Goal: Transaction & Acquisition: Purchase product/service

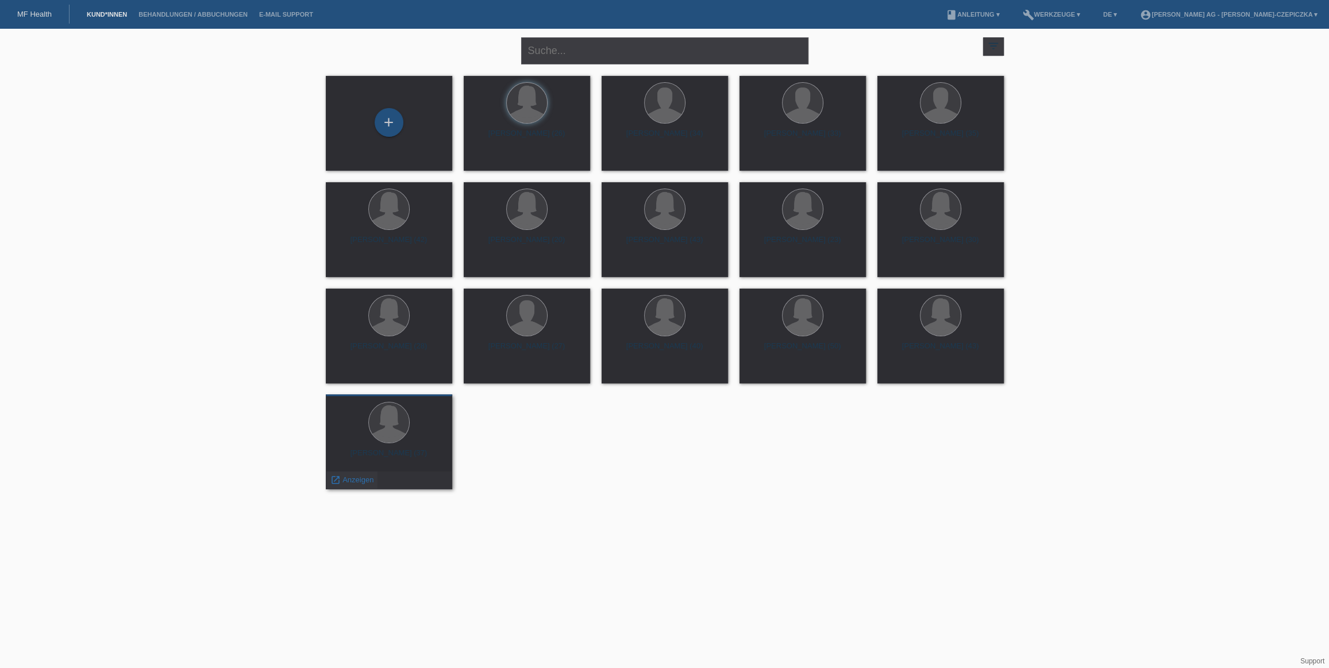
click at [344, 484] on div "launch Anzeigen" at bounding box center [352, 479] width 52 height 17
click at [344, 479] on span "Anzeigen" at bounding box center [358, 479] width 31 height 9
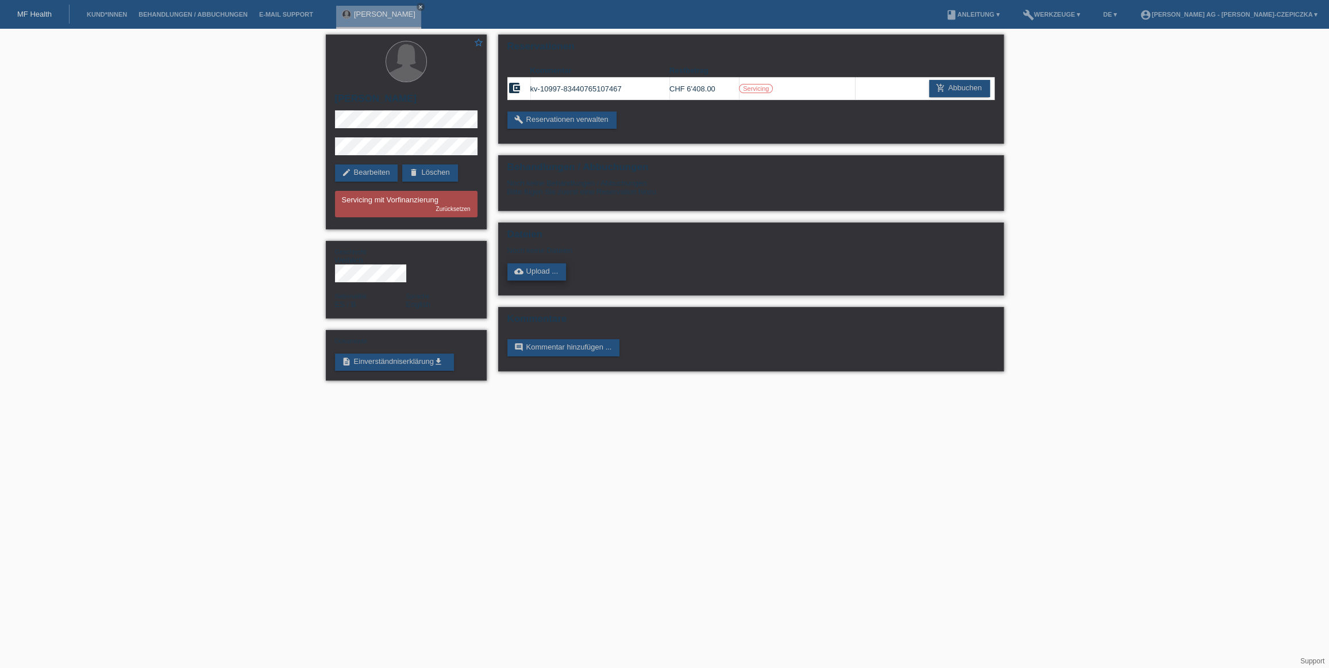
click at [551, 274] on link "cloud_upload Upload ..." at bounding box center [537, 271] width 59 height 17
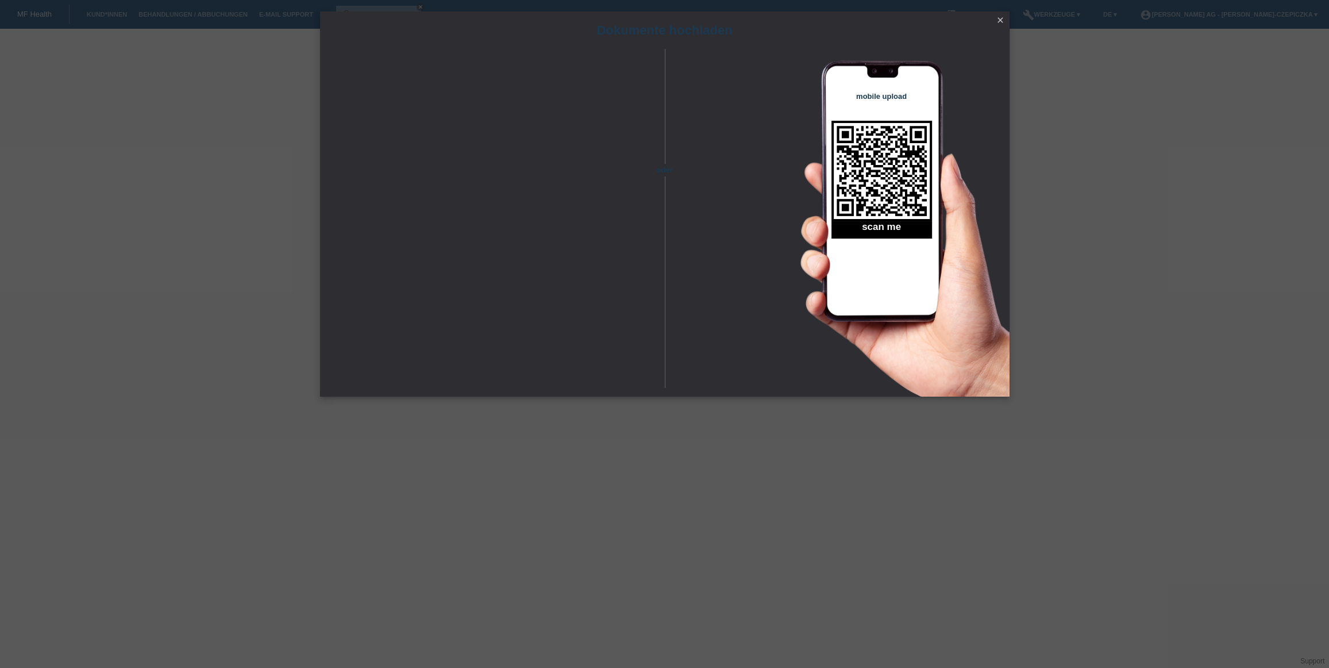
click at [1006, 18] on link "close" at bounding box center [1000, 20] width 15 height 13
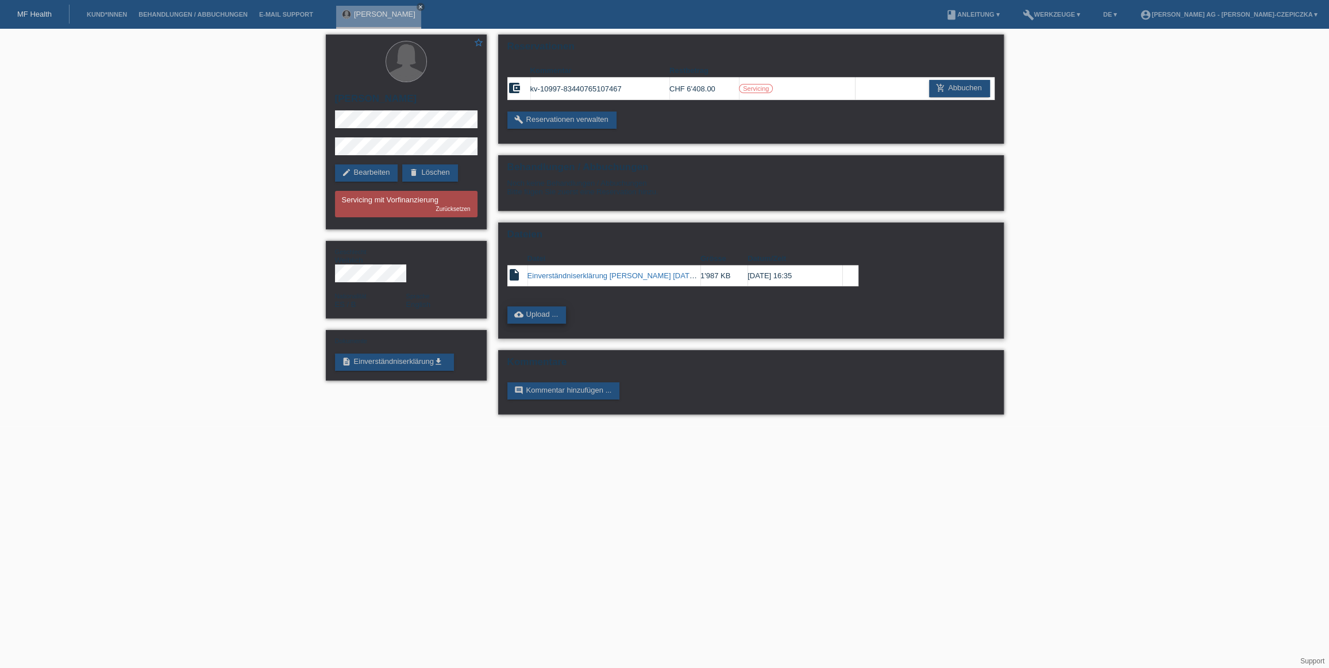
click at [535, 309] on link "cloud_upload Upload ..." at bounding box center [537, 314] width 59 height 17
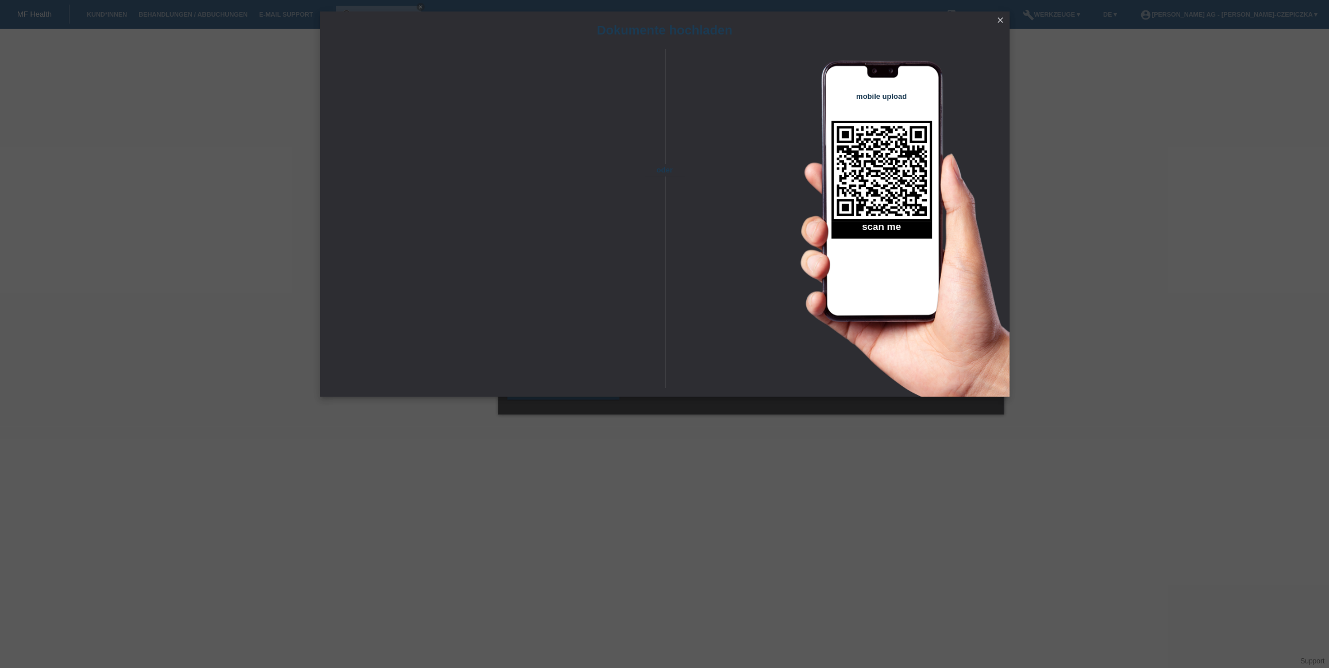
click at [1000, 19] on icon "close" at bounding box center [1000, 20] width 9 height 9
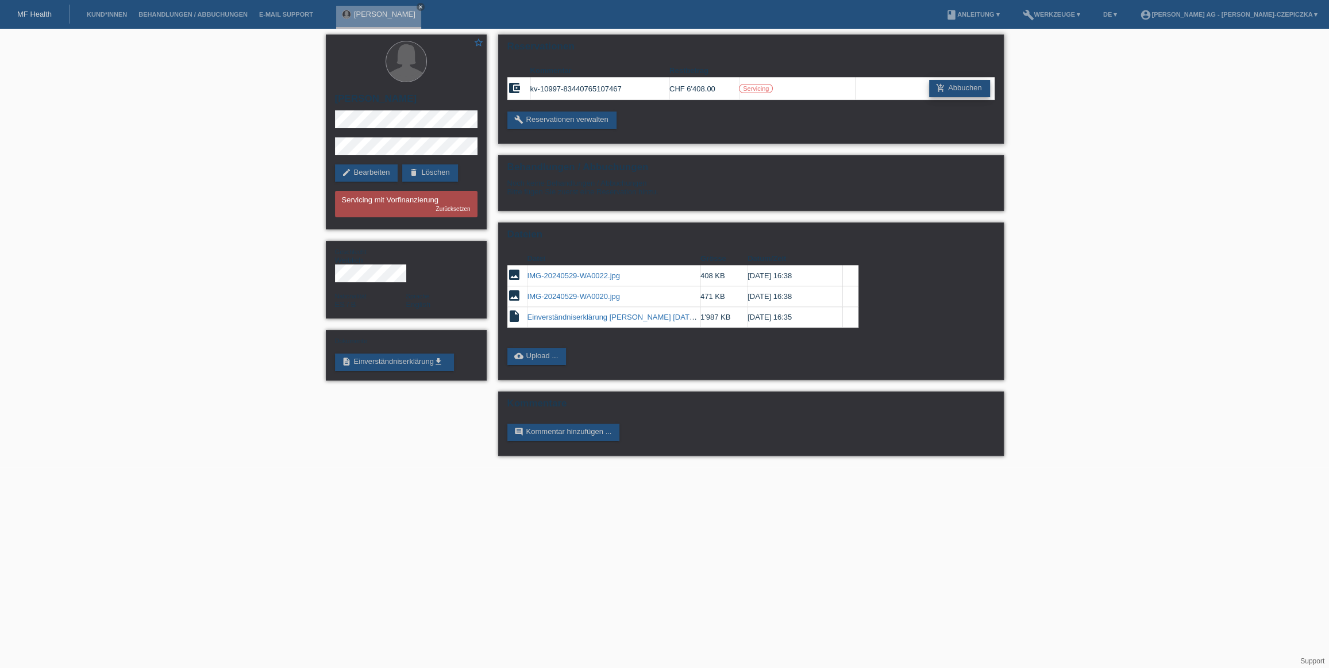
click at [959, 87] on link "add_shopping_cart Abbuchen" at bounding box center [959, 88] width 61 height 17
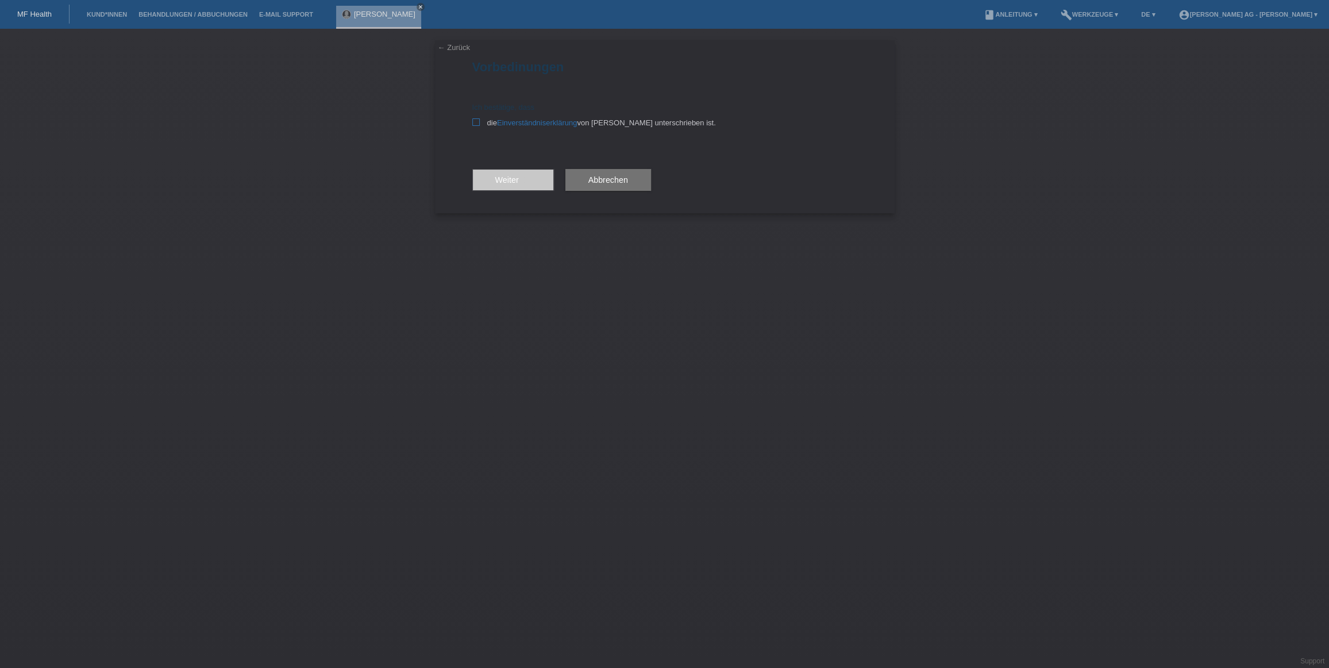
click at [471, 122] on div "← Zurück Vorbedinungen Ich bestätige, dass die Einverständniserklärung von der …" at bounding box center [665, 126] width 460 height 173
click at [479, 122] on icon at bounding box center [475, 121] width 7 height 7
click at [479, 122] on input "die Einverständniserklärung von der Kundin unterschrieben ist." at bounding box center [475, 121] width 7 height 7
checkbox input "true"
click at [510, 178] on span "Weiter arrow_forward" at bounding box center [513, 179] width 36 height 9
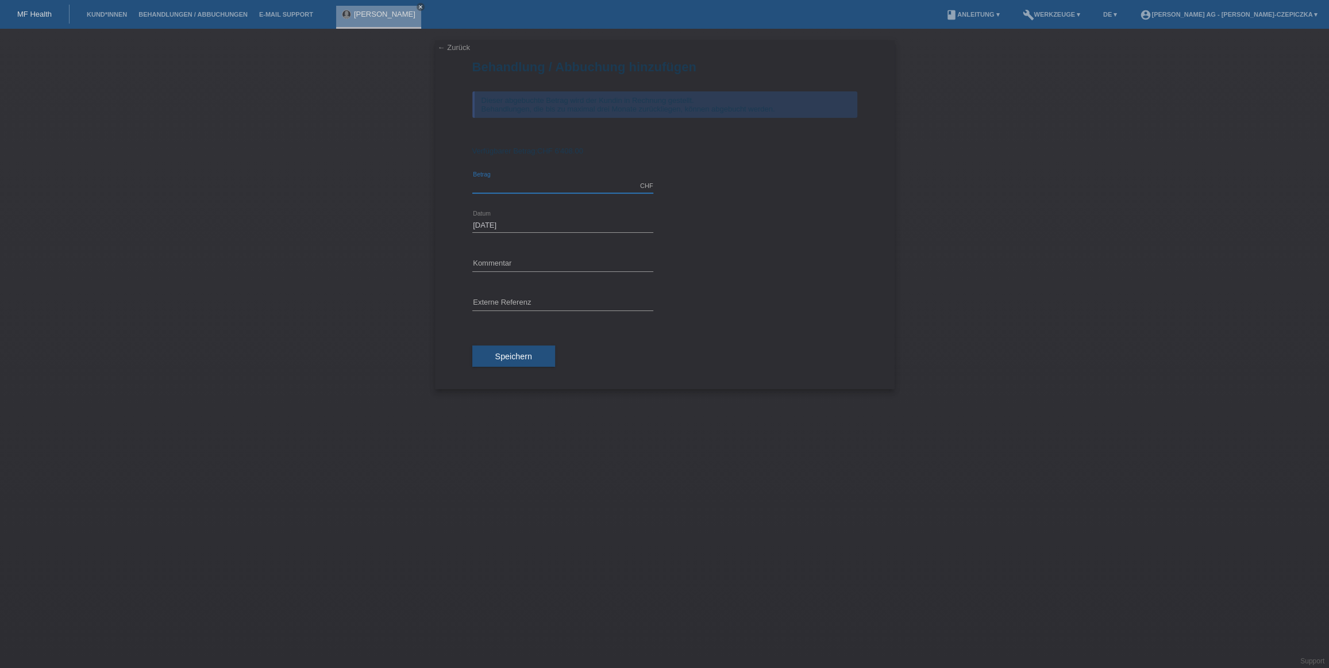
click at [586, 185] on input "text" at bounding box center [562, 186] width 181 height 14
type input "6408.00"
click at [537, 262] on input "text" at bounding box center [562, 264] width 181 height 14
click at [521, 304] on input "text" at bounding box center [562, 303] width 181 height 14
paste input "kv-10997-83440765107467"
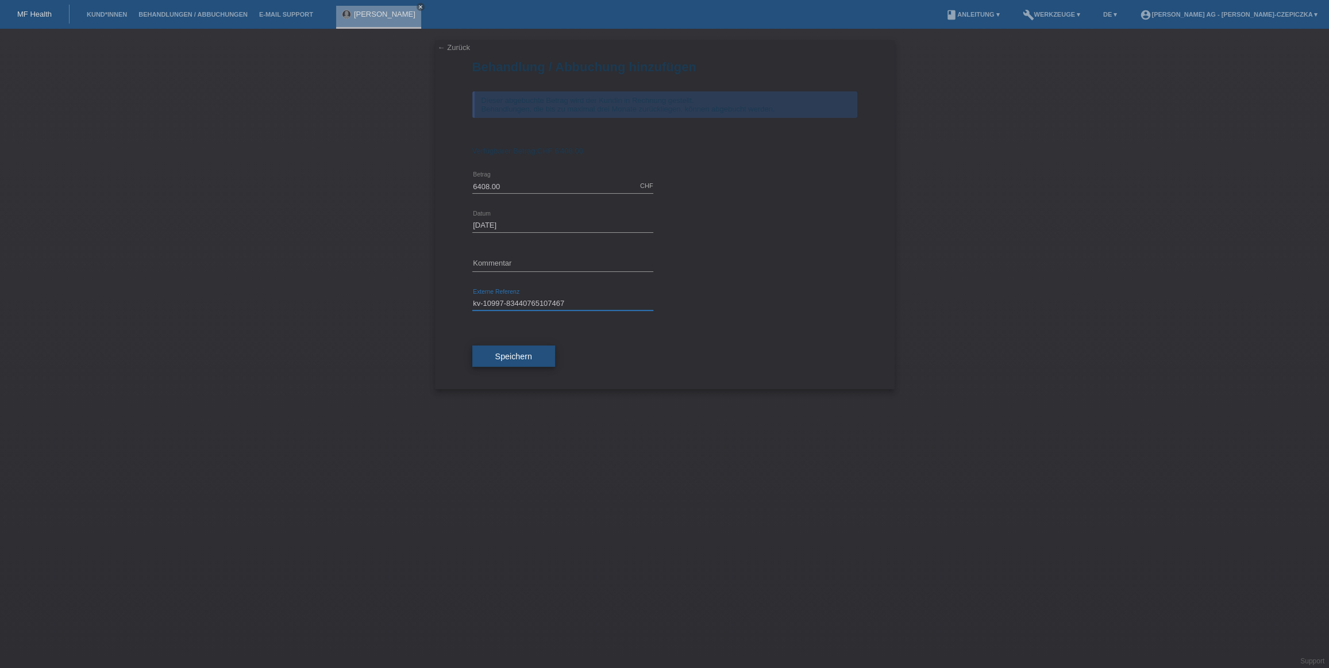
type input "kv-10997-83440765107467"
click at [531, 358] on span "Speichern" at bounding box center [513, 356] width 37 height 9
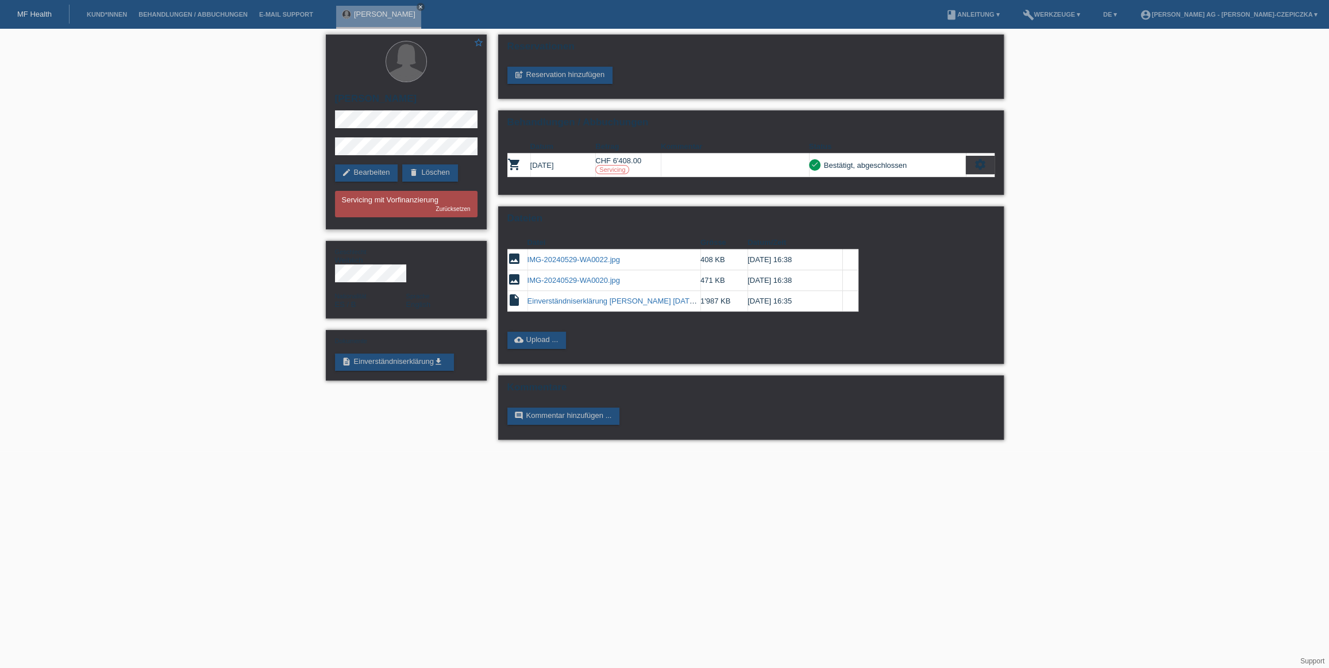
click at [422, 207] on div "Zurücksetzen" at bounding box center [406, 208] width 129 height 9
click at [888, 168] on div "Bestätigt, abgeschlossen" at bounding box center [864, 165] width 87 height 12
click at [979, 164] on icon "settings" at bounding box center [980, 164] width 13 height 13
click at [885, 185] on span "Anzeigen" at bounding box center [872, 183] width 34 height 14
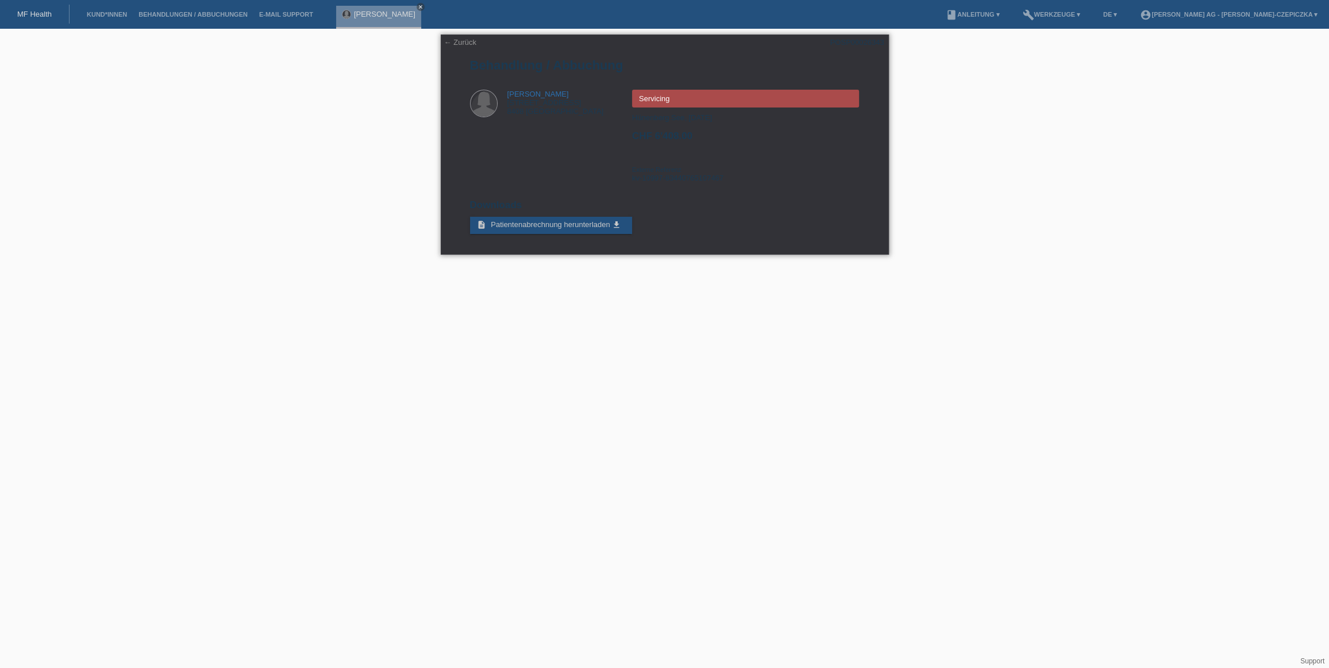
click at [458, 45] on link "← Zurück" at bounding box center [460, 42] width 32 height 9
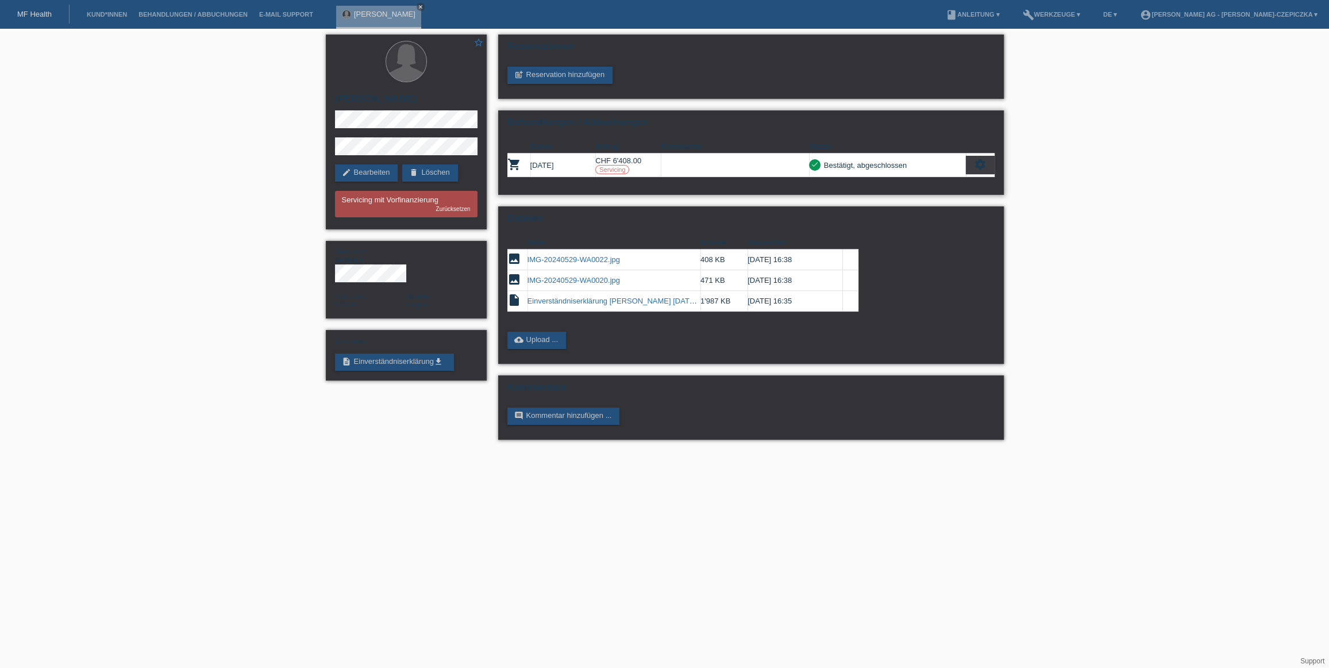
click at [979, 167] on icon "settings" at bounding box center [980, 164] width 13 height 13
click at [917, 218] on span "Patientenabrechnung herunterladen" at bounding box center [916, 218] width 122 height 14
click at [982, 162] on icon "settings" at bounding box center [980, 164] width 13 height 13
click at [931, 201] on icon "get_app" at bounding box center [929, 200] width 11 height 11
click at [424, 6] on icon "close" at bounding box center [421, 7] width 6 height 6
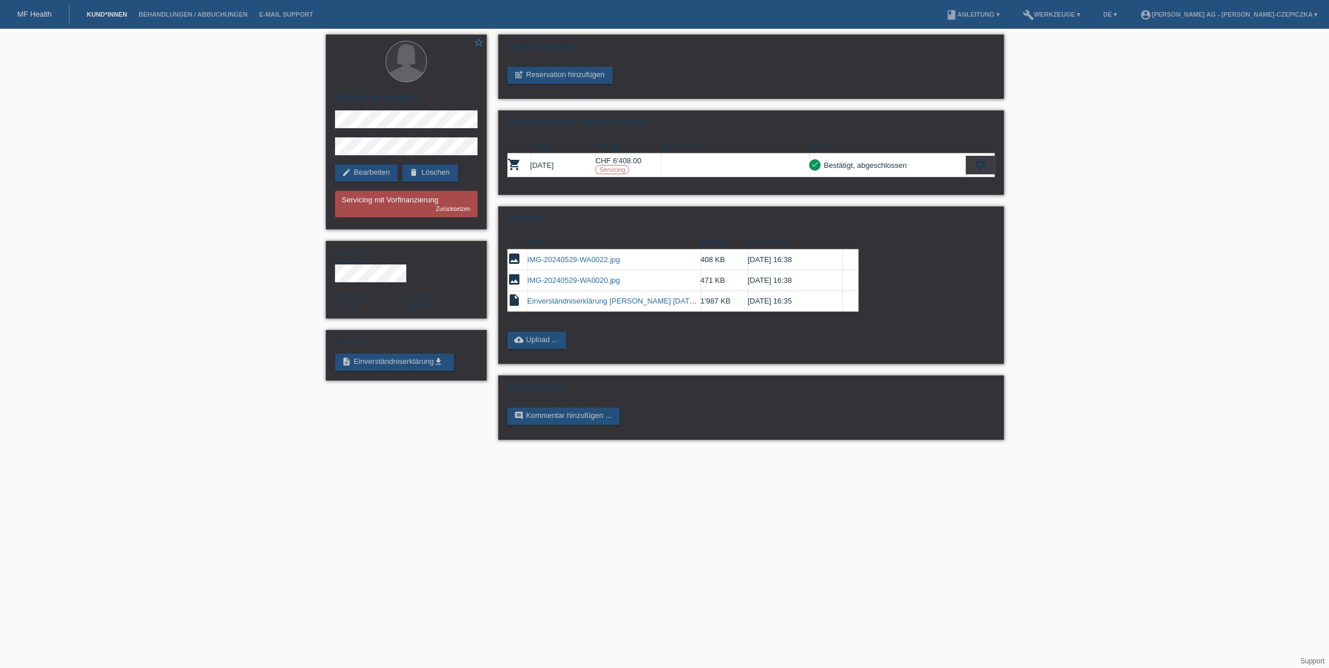
click at [103, 13] on link "Kund*innen" at bounding box center [107, 14] width 52 height 7
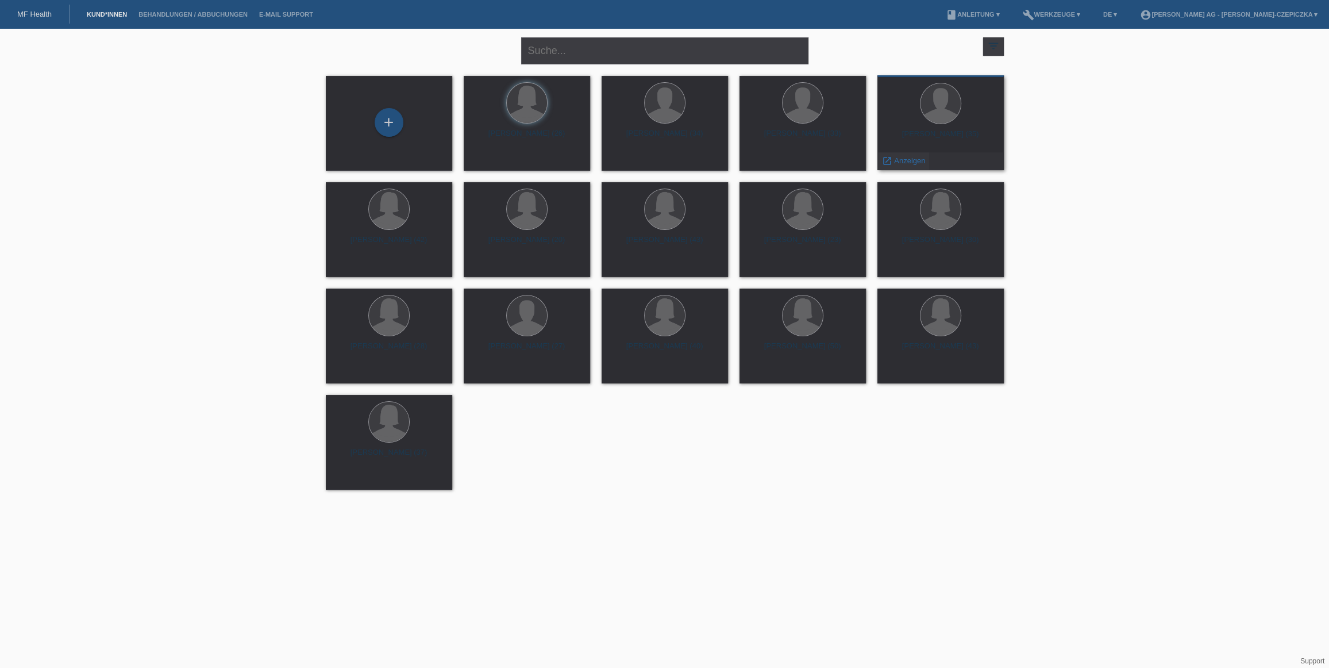
click at [902, 161] on span "Anzeigen" at bounding box center [909, 160] width 31 height 9
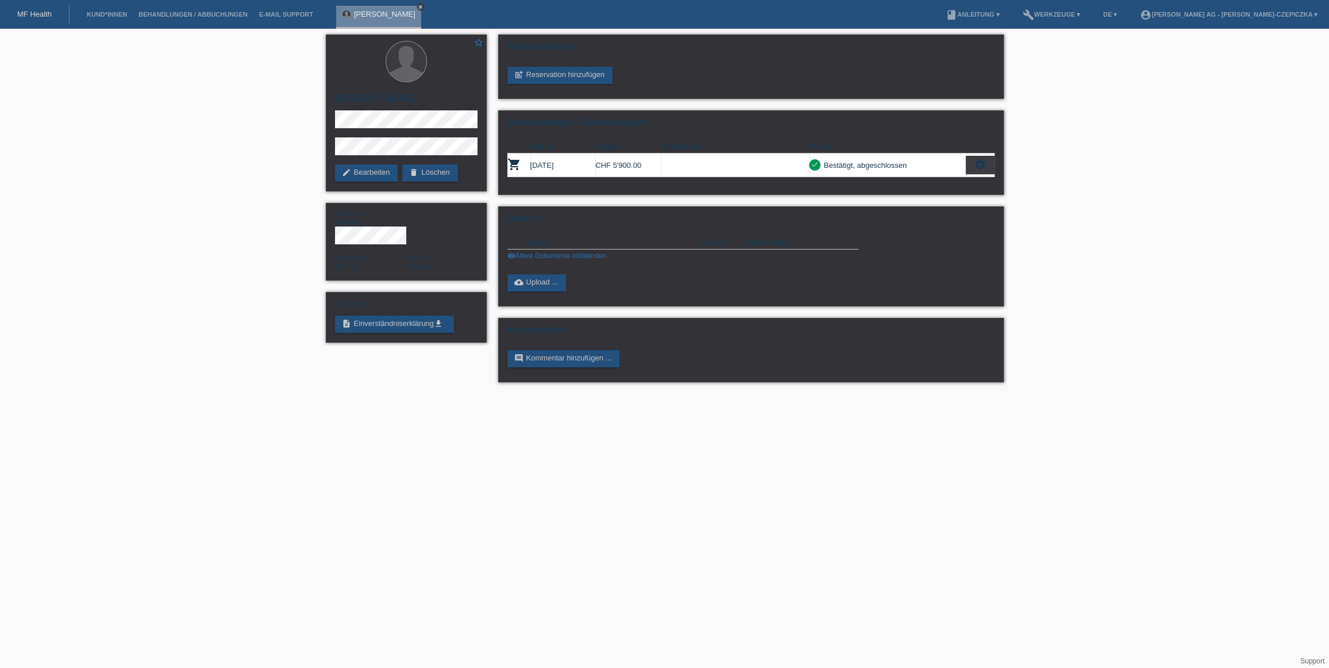
click at [418, 6] on icon "close" at bounding box center [421, 7] width 6 height 6
click at [101, 19] on li "Kund*innen" at bounding box center [107, 14] width 52 height 29
click at [109, 13] on link "Kund*innen" at bounding box center [107, 14] width 52 height 7
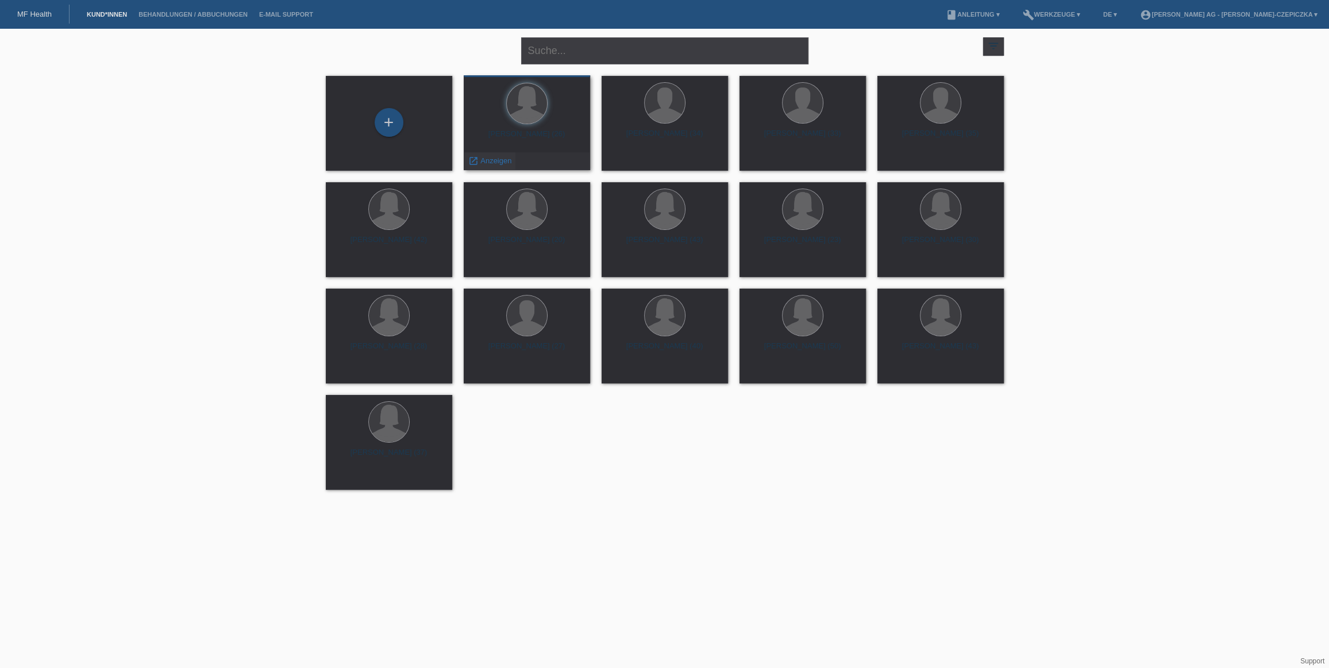
click at [497, 162] on span "Anzeigen" at bounding box center [496, 160] width 31 height 9
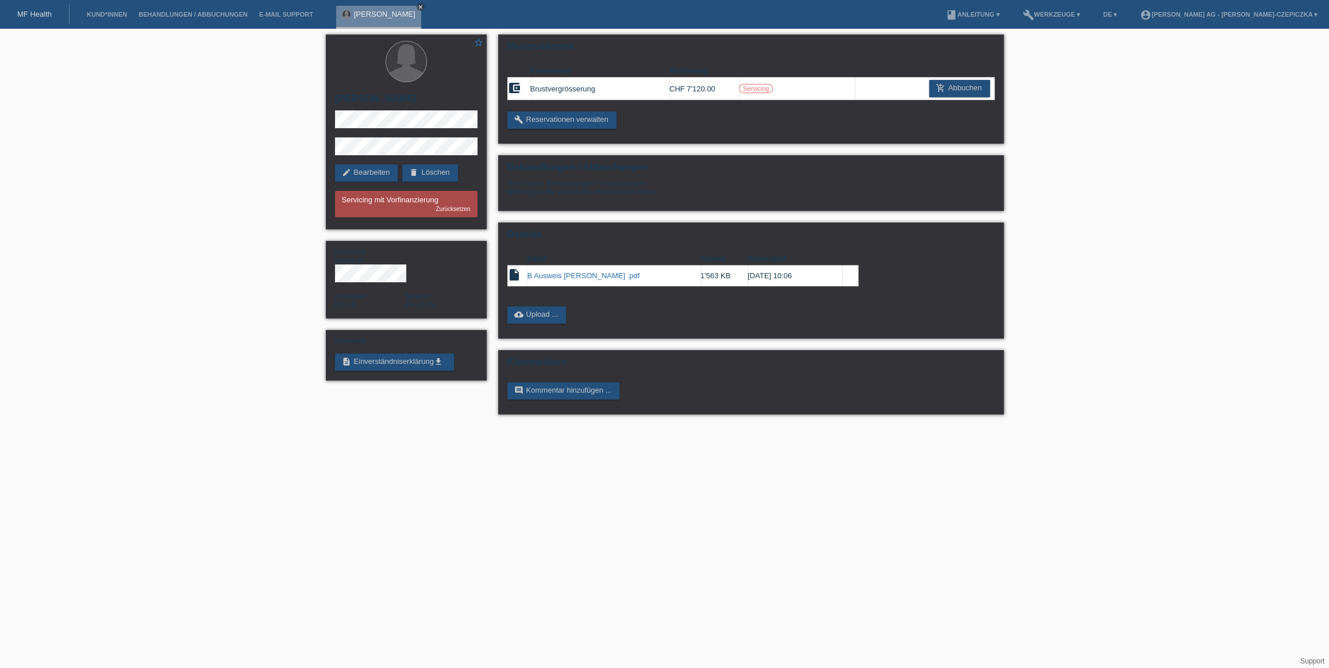
click at [418, 7] on icon "close" at bounding box center [421, 7] width 6 height 6
